Goal: Check status: Check status

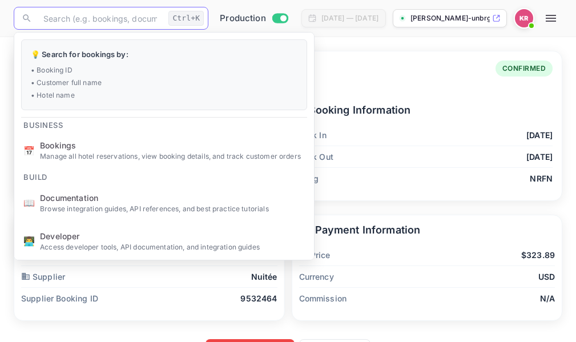
click at [39, 17] on input "text" at bounding box center [100, 18] width 127 height 23
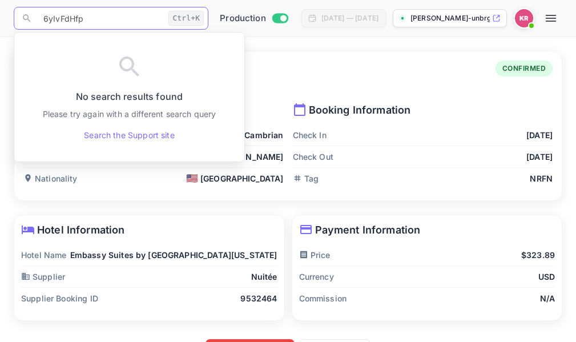
click at [45, 21] on input "6yIvFdHfp" at bounding box center [100, 18] width 127 height 23
click at [46, 21] on input "6yIvFdHfp" at bounding box center [100, 18] width 127 height 23
click at [94, 17] on input "6yIvFdHfp" at bounding box center [100, 18] width 127 height 23
click at [83, 20] on input "6yIvFdHfp" at bounding box center [100, 18] width 127 height 23
type input "6yIvFdHfp"
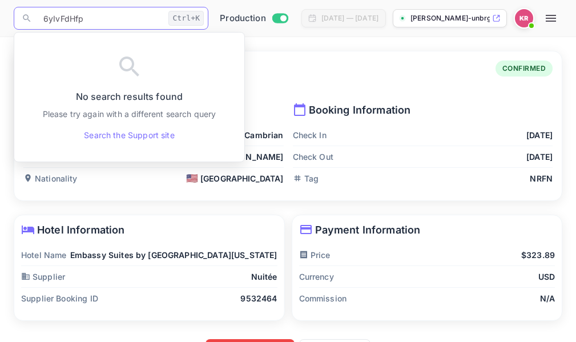
click at [374, 70] on div "Booking Details Booking ID: IDzbrlw0H CONFIRMED" at bounding box center [287, 77] width 529 height 33
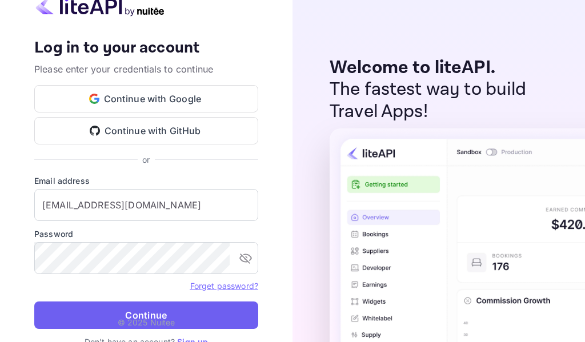
click at [154, 316] on button "Continue" at bounding box center [146, 315] width 224 height 27
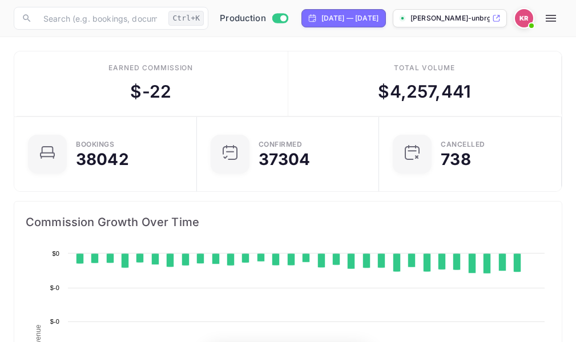
scroll to position [177, 260]
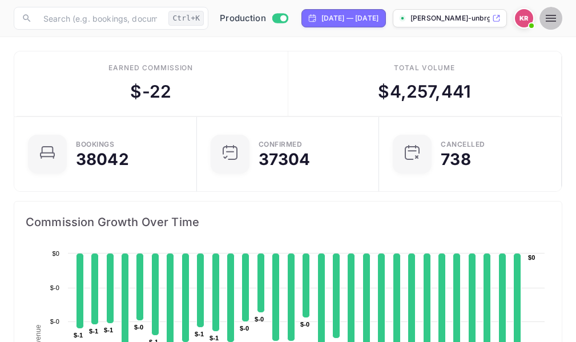
click at [556, 19] on icon "button" at bounding box center [551, 18] width 10 height 7
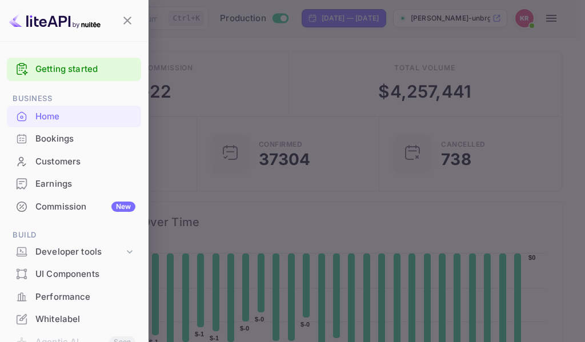
click at [43, 138] on div "Bookings" at bounding box center [85, 138] width 100 height 13
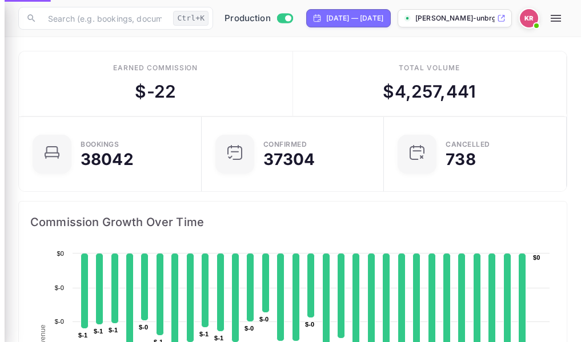
scroll to position [9, 9]
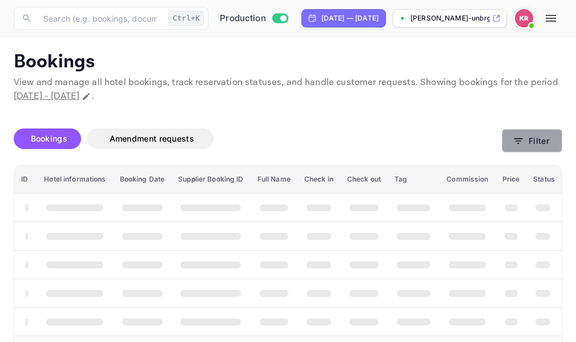
click at [518, 139] on icon "button" at bounding box center [519, 141] width 9 height 6
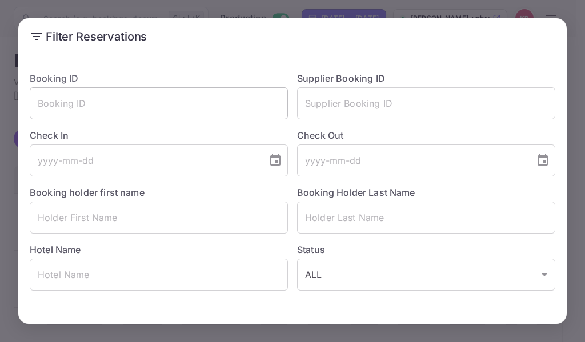
click at [37, 103] on input "text" at bounding box center [159, 103] width 258 height 32
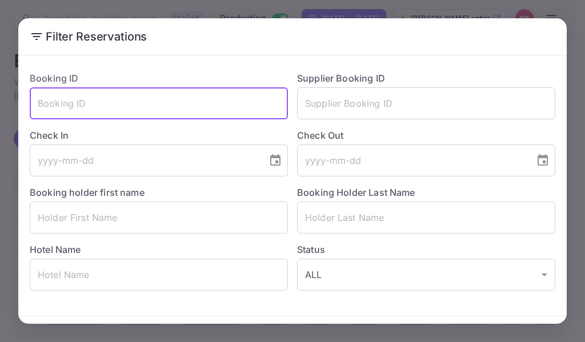
paste input "6yIvFdHfp"
click at [41, 104] on input "6yIvFdHfp" at bounding box center [159, 103] width 258 height 32
click at [95, 105] on input "6yIvFdHfp" at bounding box center [159, 103] width 258 height 32
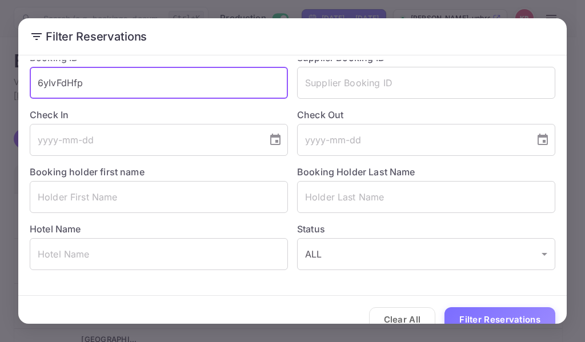
scroll to position [40, 0]
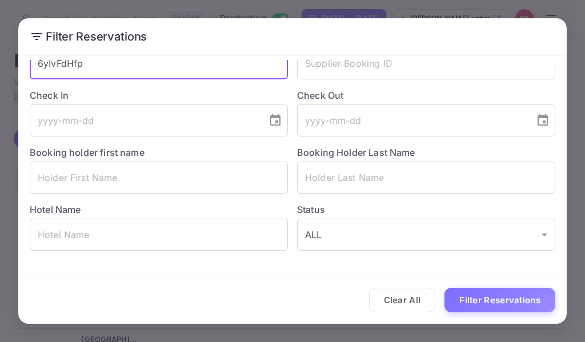
type input "6yIvFdHfp"
click at [475, 299] on button "Filter Reservations" at bounding box center [499, 300] width 111 height 25
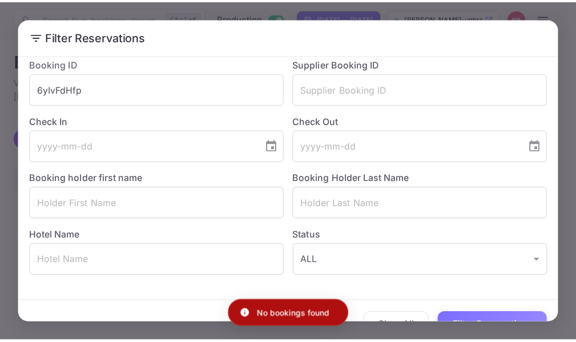
scroll to position [0, 0]
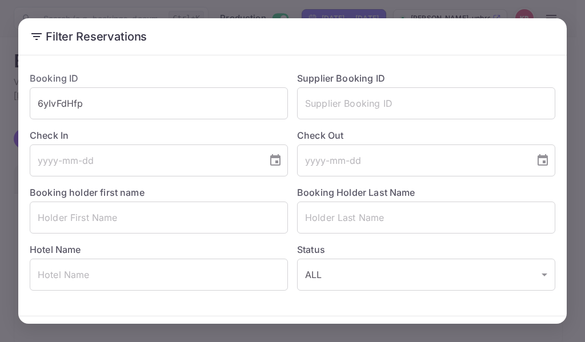
click at [576, 25] on div "Filter Reservations Booking ID 6yIvFdHfp ​ Supplier Booking ID ​ Check In ​ Che…" at bounding box center [292, 171] width 585 height 342
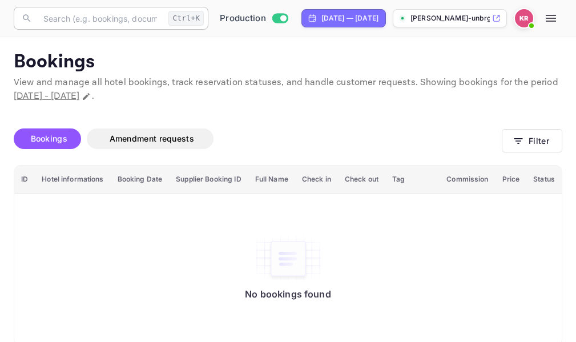
click at [57, 21] on input "text" at bounding box center [100, 18] width 127 height 23
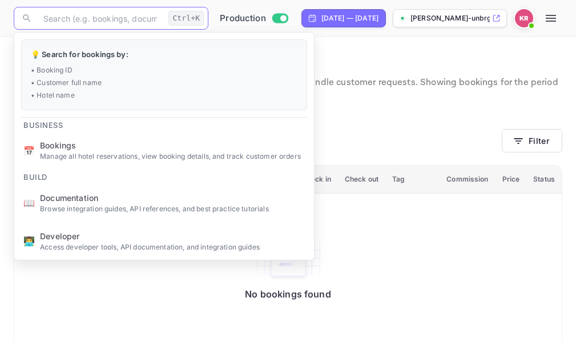
paste input "6yIvFdHfp"
type input "6yIvFdHfp"
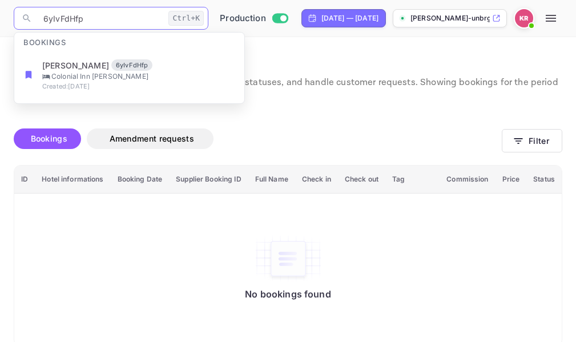
click at [45, 19] on input "6yIvFdHfp" at bounding box center [100, 18] width 127 height 23
click at [99, 22] on input "6yIvFdHfp" at bounding box center [100, 18] width 127 height 23
